Goal: Transaction & Acquisition: Subscribe to service/newsletter

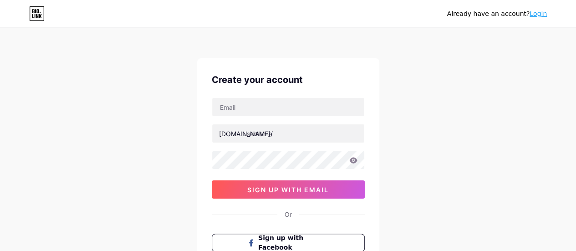
type input "[EMAIL_ADDRESS][DOMAIN_NAME]"
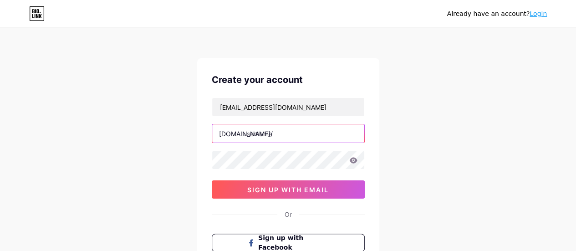
click at [293, 126] on input "text" at bounding box center [288, 133] width 152 height 18
paste input "williamgray4xpip"
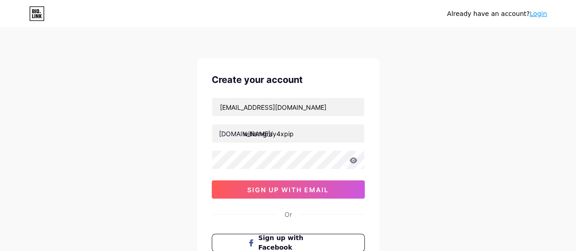
click at [238, 132] on div "[DOMAIN_NAME]/" at bounding box center [246, 134] width 54 height 10
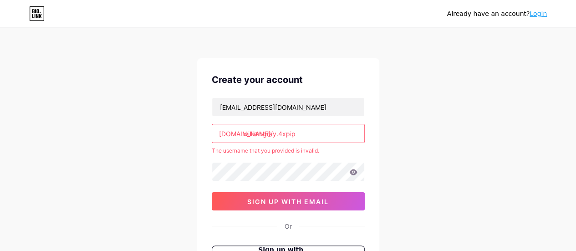
click at [186, 147] on div "Already have an account? Login Create your account [EMAIL_ADDRESS][DOMAIN_NAME]…" at bounding box center [288, 180] width 576 height 360
click at [337, 132] on input "williamgray.4xpip" at bounding box center [288, 133] width 152 height 18
type input "w"
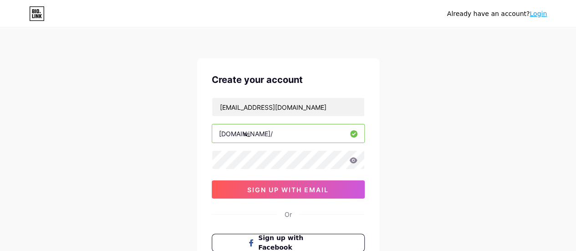
type input "w"
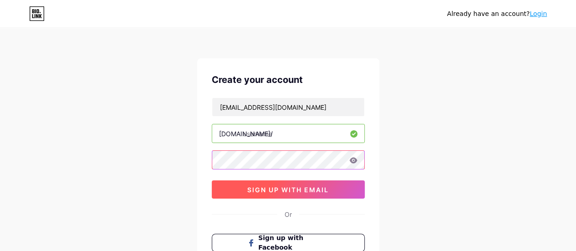
scroll to position [91, 0]
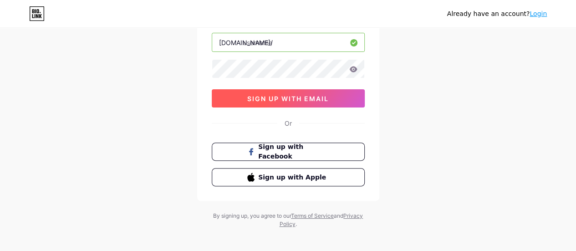
click at [297, 95] on span "sign up with email" at bounding box center [288, 99] width 82 height 8
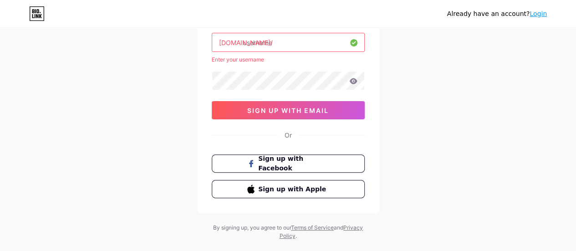
scroll to position [46, 0]
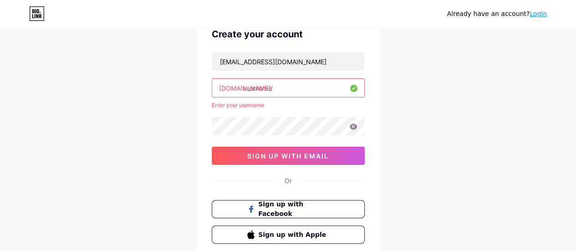
click at [268, 82] on input "text" at bounding box center [288, 88] width 152 height 18
paste input "williamgray4xpip"
type input "w"
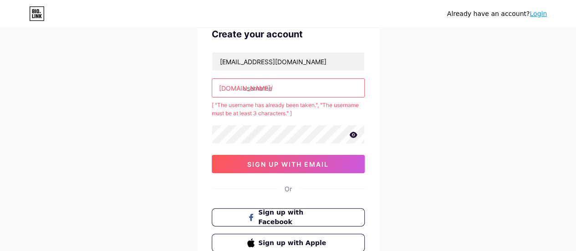
paste input "[EMAIL_ADDRESS][DOMAIN_NAME]"
type input "w"
paste input "williamgray4xpip"
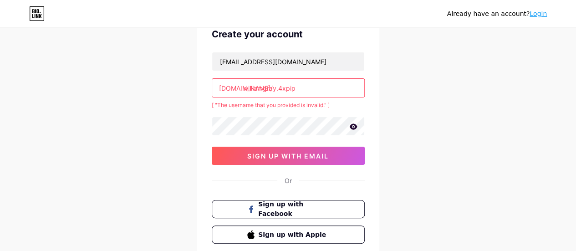
click at [280, 87] on input "williamgray.4xpip" at bounding box center [288, 88] width 152 height 18
click at [278, 87] on input "williamgray.4xpip" at bounding box center [288, 88] width 152 height 18
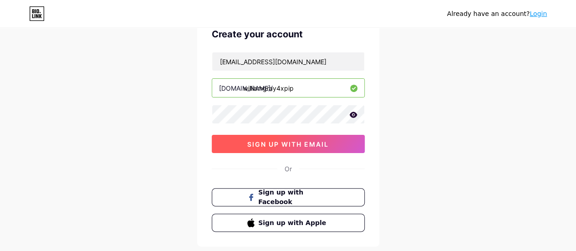
type input "williamgray4xpip"
click at [303, 142] on span "sign up with email" at bounding box center [288, 144] width 82 height 8
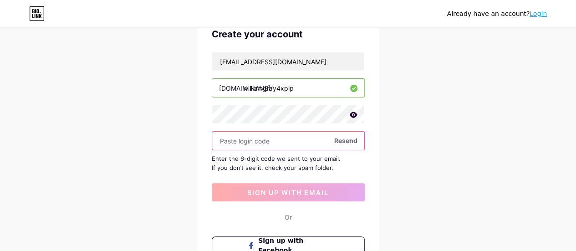
paste input "246610"
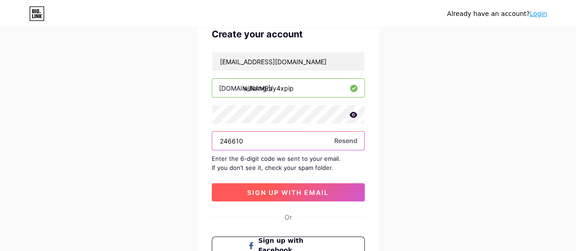
type input "246610"
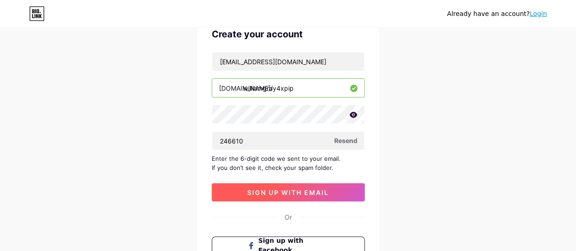
click at [303, 189] on span "sign up with email" at bounding box center [288, 193] width 82 height 8
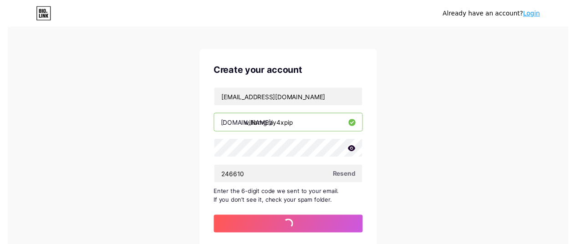
scroll to position [0, 0]
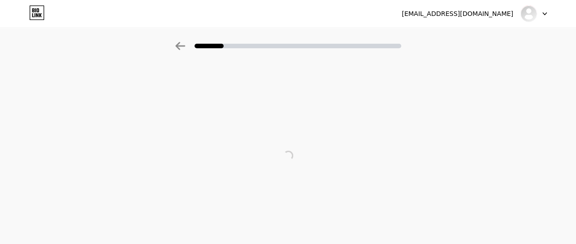
click at [536, 6] on div at bounding box center [534, 13] width 26 height 16
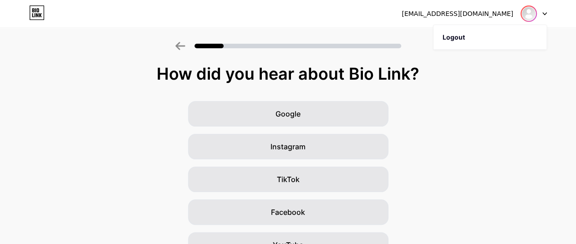
click at [526, 15] on img at bounding box center [529, 13] width 15 height 15
click at [532, 16] on img at bounding box center [529, 13] width 15 height 15
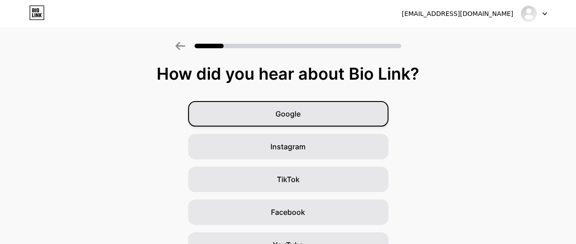
click at [307, 115] on div "Google" at bounding box center [288, 114] width 200 height 26
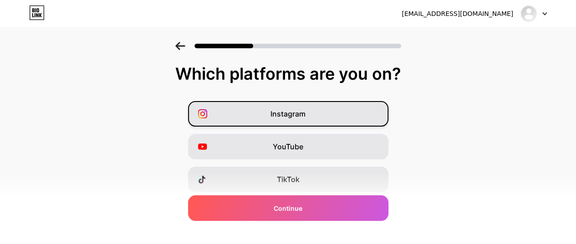
click at [321, 113] on div "Instagram" at bounding box center [288, 114] width 200 height 26
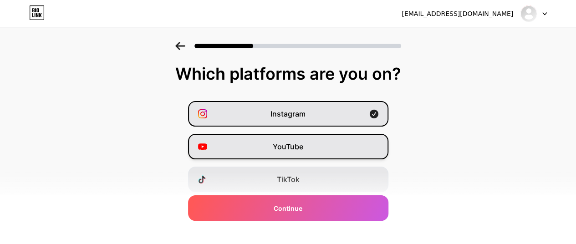
click at [314, 147] on div "YouTube" at bounding box center [288, 147] width 200 height 26
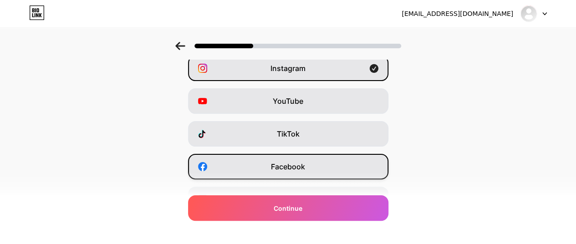
click at [304, 160] on div "Facebook" at bounding box center [288, 167] width 200 height 26
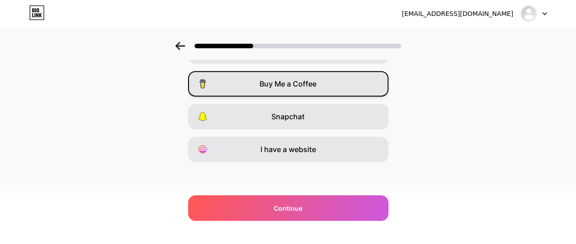
scroll to position [149, 0]
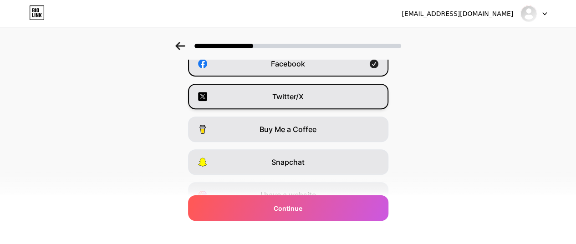
click at [314, 92] on div "Twitter/X" at bounding box center [288, 97] width 200 height 26
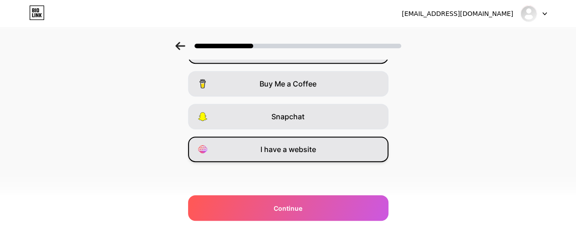
click at [324, 159] on div "I have a website" at bounding box center [288, 150] width 200 height 26
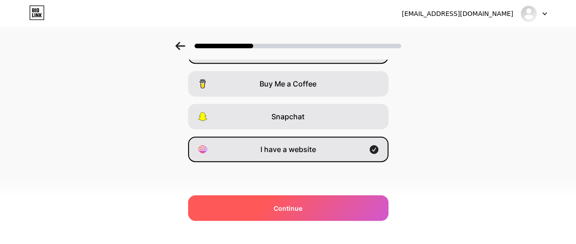
click at [323, 213] on div "Continue" at bounding box center [288, 208] width 200 height 26
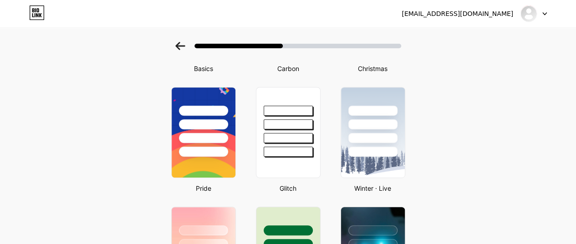
scroll to position [319, 0]
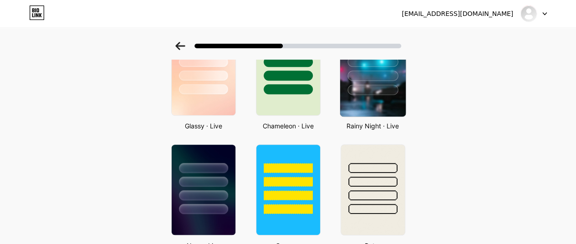
click at [373, 104] on img at bounding box center [373, 70] width 66 height 93
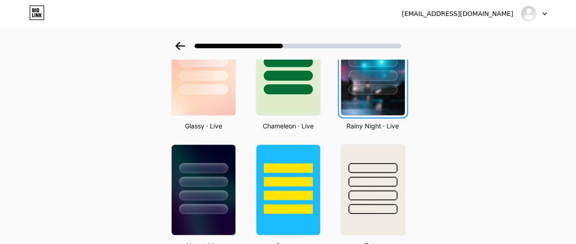
scroll to position [0, 0]
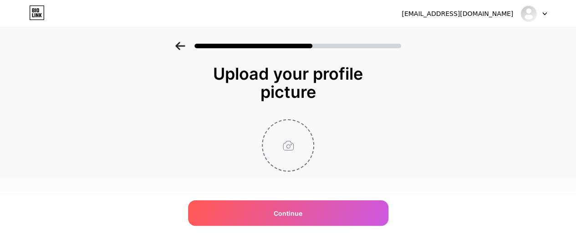
click at [297, 165] on input "file" at bounding box center [288, 145] width 51 height 51
type input "C:\fakepath\4xpip logo.png"
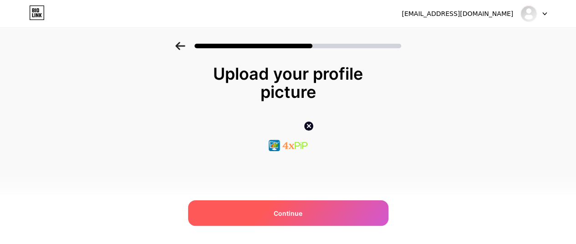
click at [331, 207] on div "Continue" at bounding box center [288, 213] width 200 height 26
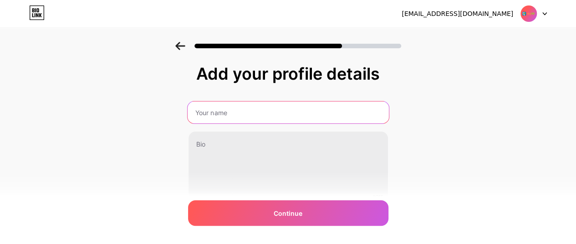
click at [335, 120] on input "text" at bounding box center [287, 113] width 201 height 22
type input "[PERSON_NAME]"
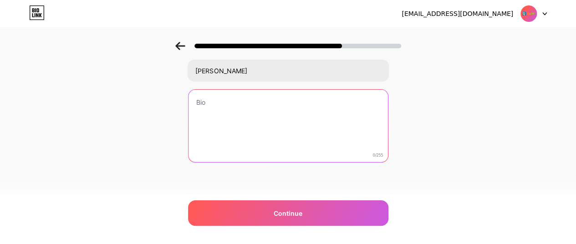
click at [295, 127] on textarea at bounding box center [289, 126] width 200 height 73
paste textarea "Top source for MT4 & MT5 solutions — Expert Advisors, indicators, MQL4/MQL5 bot…"
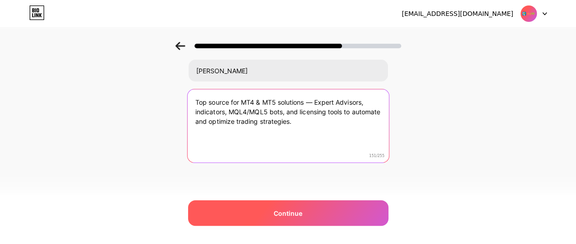
type textarea "Top source for MT4 & MT5 solutions — Expert Advisors, indicators, MQL4/MQL5 bot…"
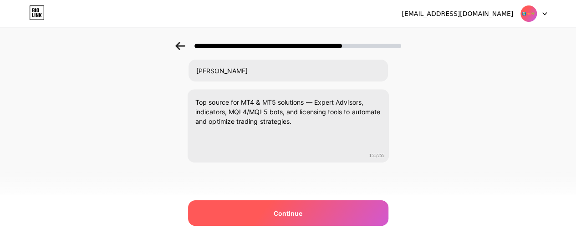
click at [335, 210] on div "Continue" at bounding box center [288, 213] width 200 height 26
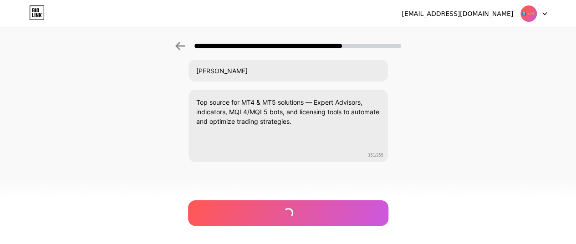
scroll to position [0, 0]
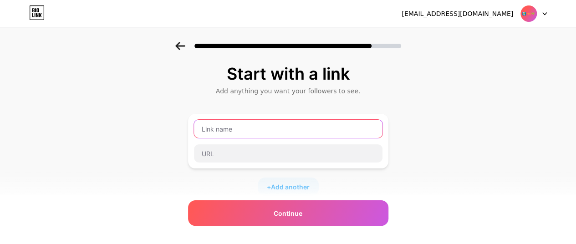
click at [338, 127] on input "text" at bounding box center [288, 129] width 189 height 18
paste input "[URL][DOMAIN_NAME]"
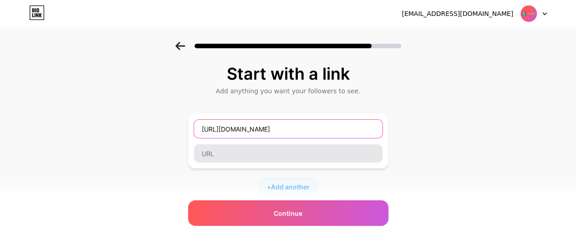
type input "[URL][DOMAIN_NAME]"
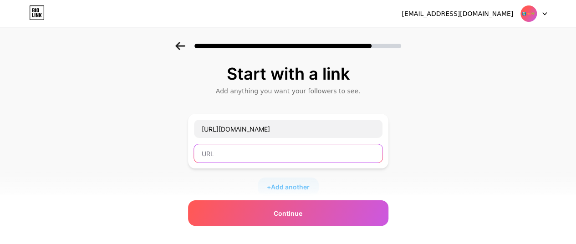
click at [307, 154] on input "text" at bounding box center [288, 153] width 189 height 18
paste input "[URL][DOMAIN_NAME]"
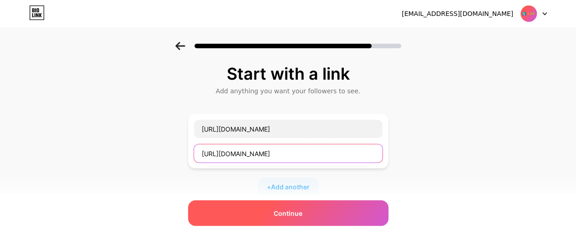
type input "[URL][DOMAIN_NAME]"
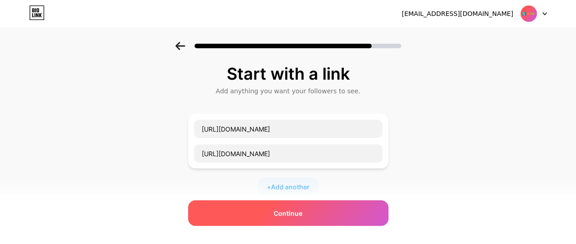
click at [324, 209] on div "Continue" at bounding box center [288, 213] width 200 height 26
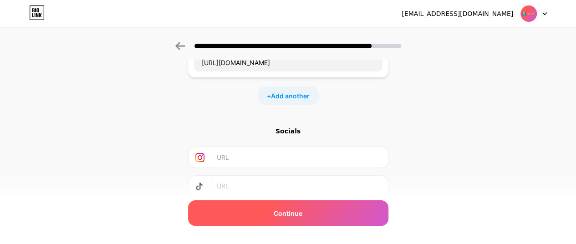
scroll to position [153, 0]
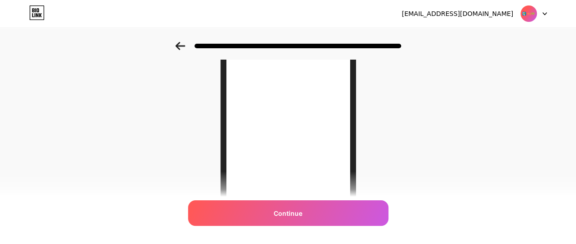
click at [323, 96] on div at bounding box center [289, 79] width 136 height 280
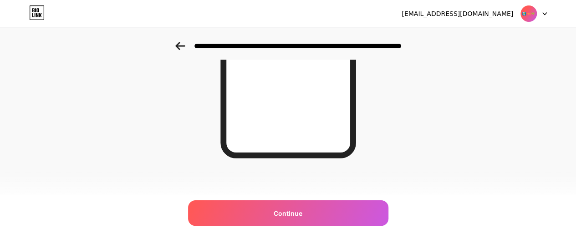
scroll to position [123, 0]
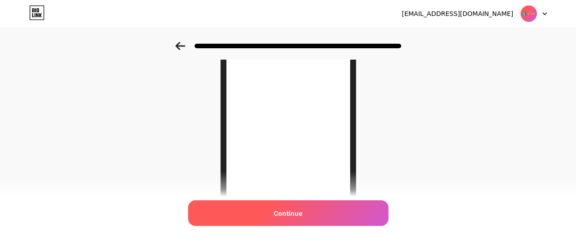
click at [311, 216] on div "Continue" at bounding box center [288, 213] width 200 height 26
